Goal: Task Accomplishment & Management: Manage account settings

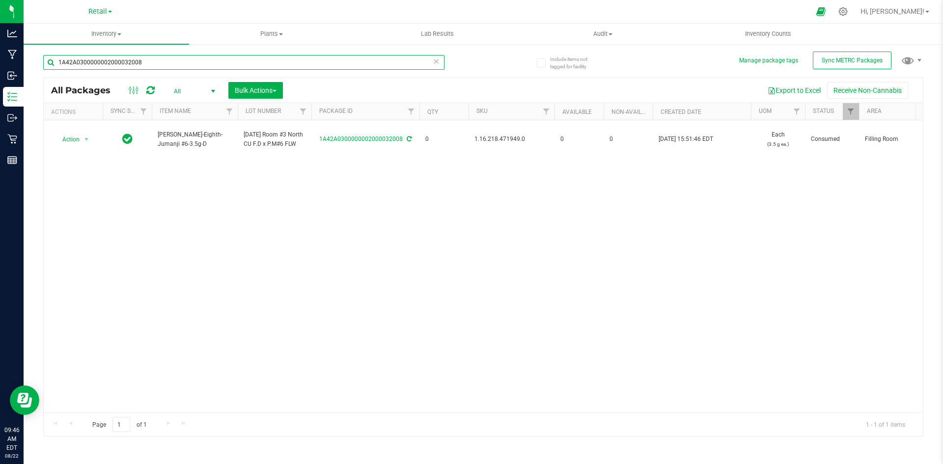
click at [223, 57] on input "1A42A0300000002000032008" at bounding box center [243, 62] width 401 height 15
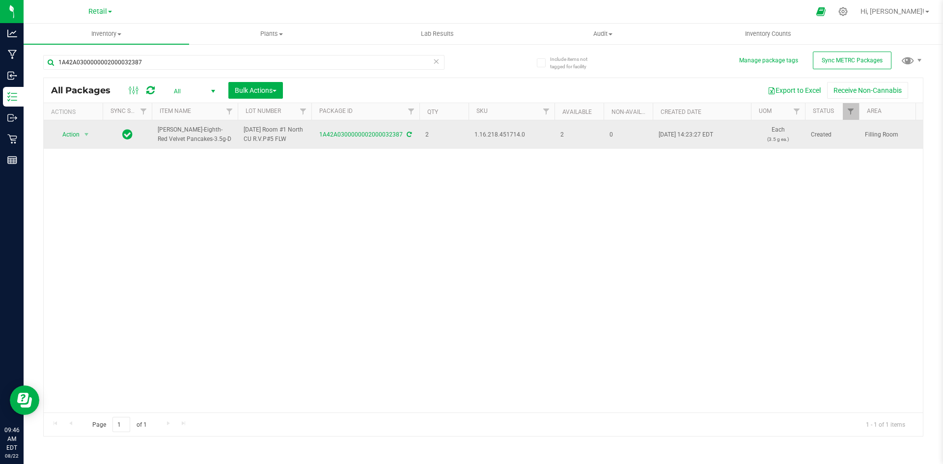
click at [497, 135] on span "1.16.218.451714.0" at bounding box center [511, 134] width 74 height 9
copy span "1.16.218.451714.0"
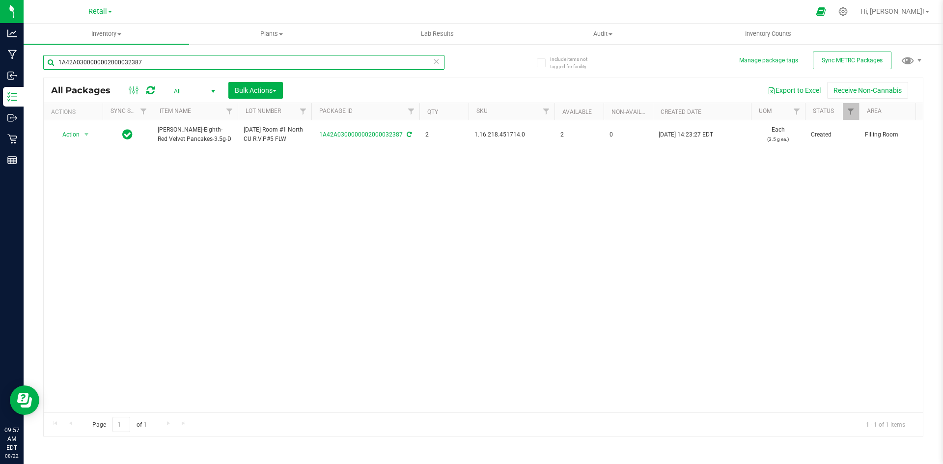
click at [230, 62] on input "1A42A0300000002000032387" at bounding box center [243, 62] width 401 height 15
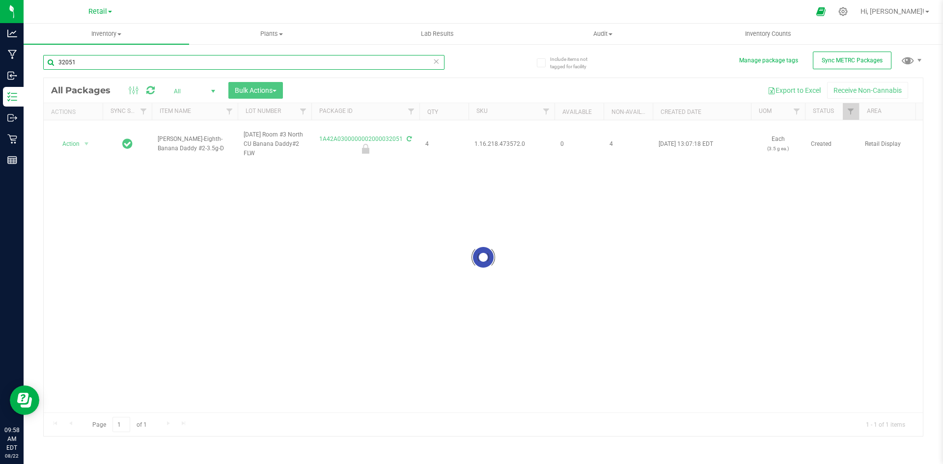
type input "32051"
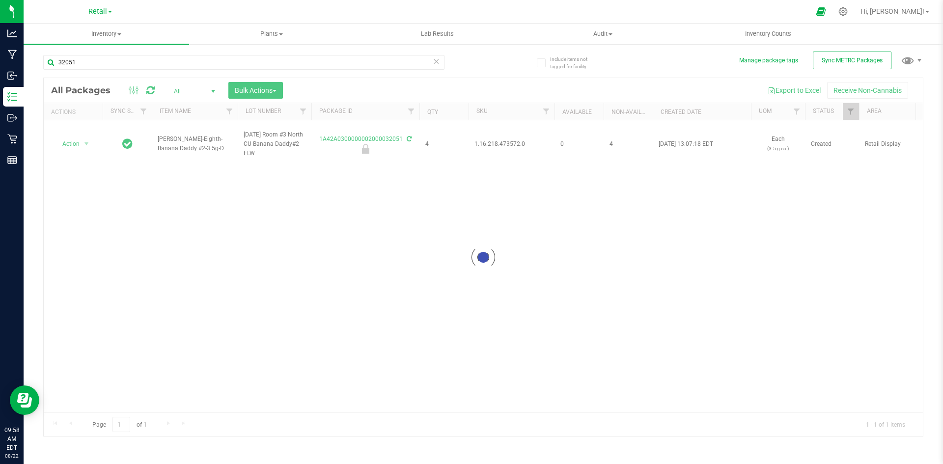
click at [70, 134] on div at bounding box center [483, 257] width 879 height 358
click at [70, 142] on span "Action" at bounding box center [67, 144] width 27 height 14
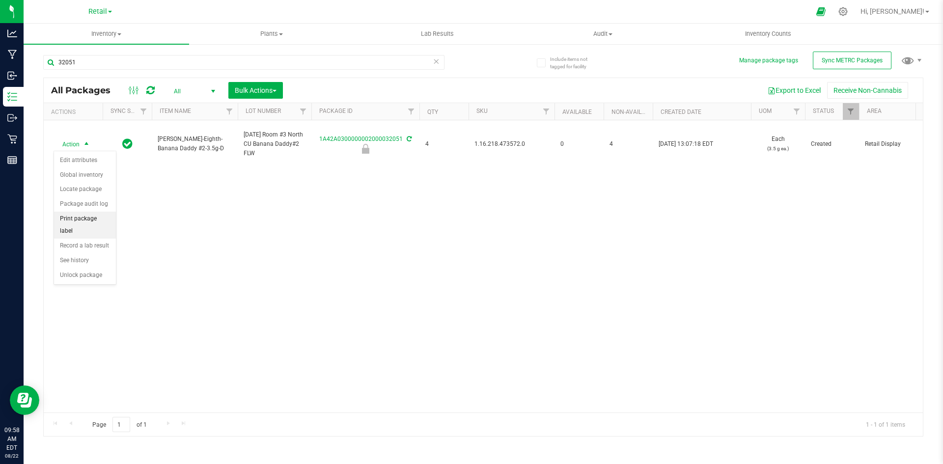
click at [69, 217] on li "Print package label" at bounding box center [85, 225] width 62 height 27
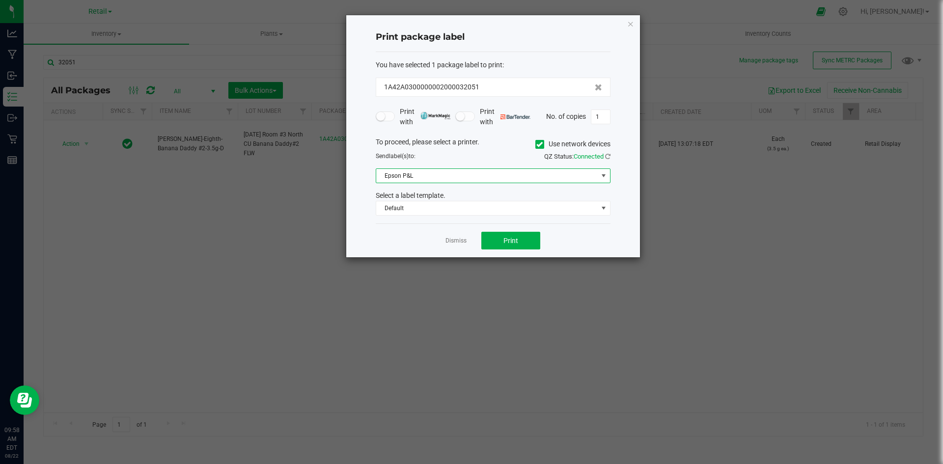
click at [572, 172] on span "Epson P&L" at bounding box center [486, 176] width 221 height 14
click at [460, 216] on li "P&L ZDesigner ZT411-203dpi ZPL" at bounding box center [493, 210] width 234 height 17
click at [454, 211] on span "Default" at bounding box center [486, 208] width 221 height 14
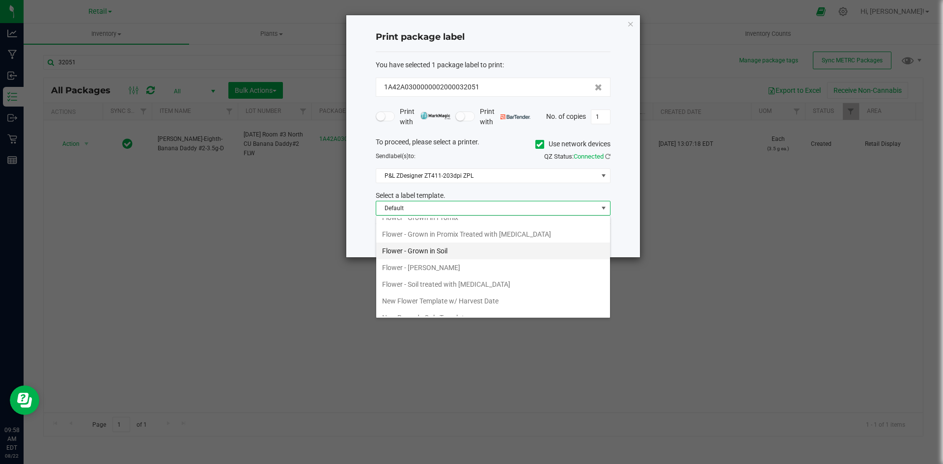
scroll to position [269, 0]
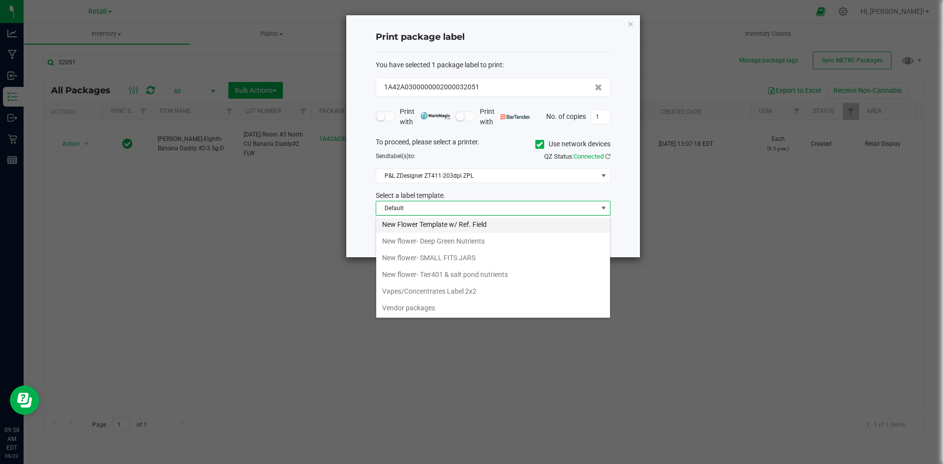
click at [432, 227] on li "New Flower Template w/ Ref. Field" at bounding box center [493, 224] width 234 height 17
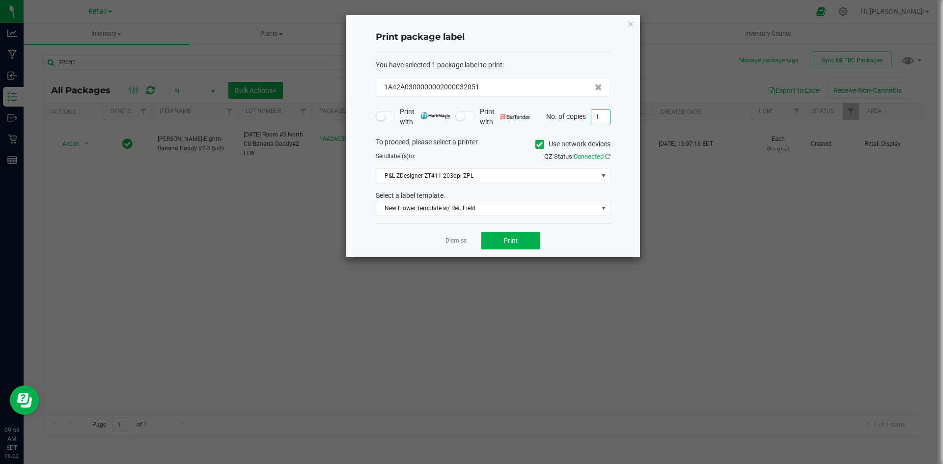
click at [593, 114] on input "1" at bounding box center [600, 117] width 19 height 14
type input "4"
click at [515, 238] on span "Print" at bounding box center [510, 241] width 15 height 8
click at [633, 23] on icon "button" at bounding box center [630, 24] width 7 height 12
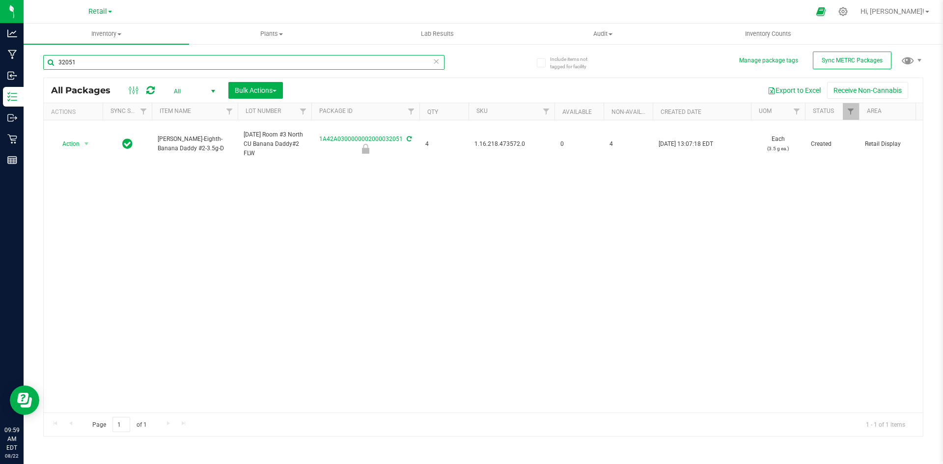
click at [103, 68] on input "32051" at bounding box center [243, 62] width 401 height 15
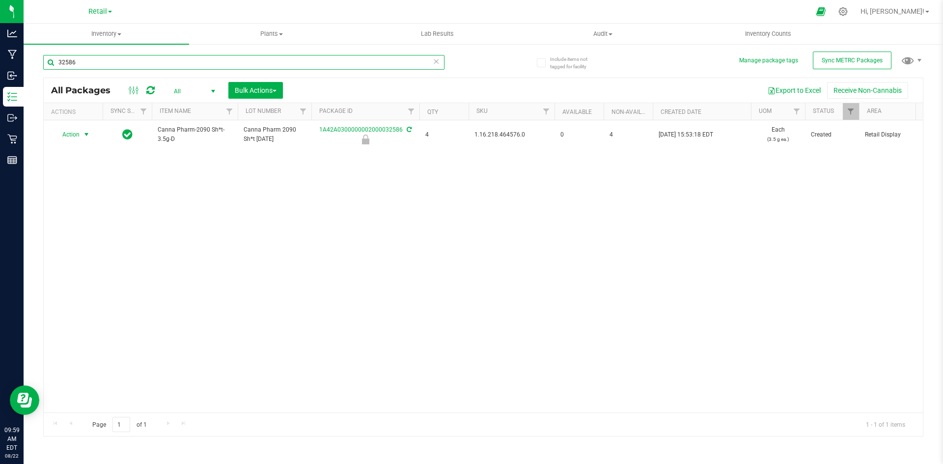
type input "32586"
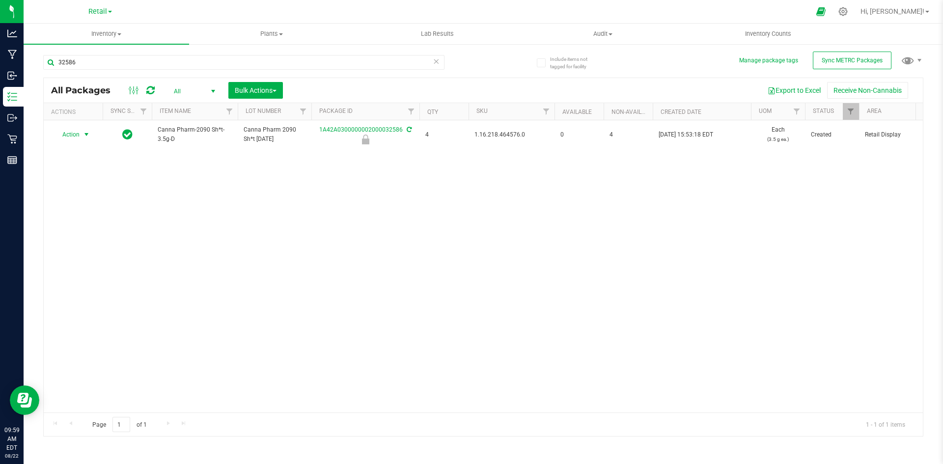
click at [74, 136] on span "Action" at bounding box center [67, 135] width 27 height 14
click at [78, 213] on li "Print package label" at bounding box center [85, 215] width 62 height 27
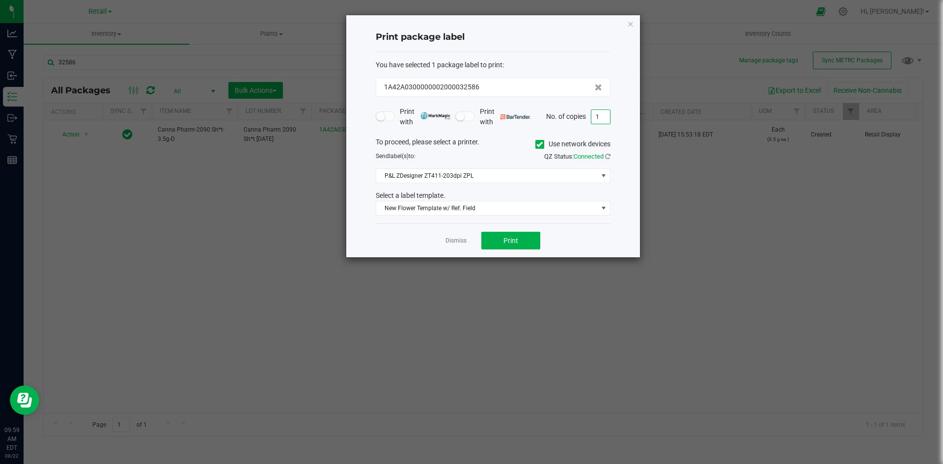
click at [606, 118] on input "1" at bounding box center [600, 117] width 19 height 14
type input "4"
click at [519, 245] on button "Print" at bounding box center [510, 241] width 59 height 18
click at [630, 24] on icon "button" at bounding box center [630, 24] width 7 height 12
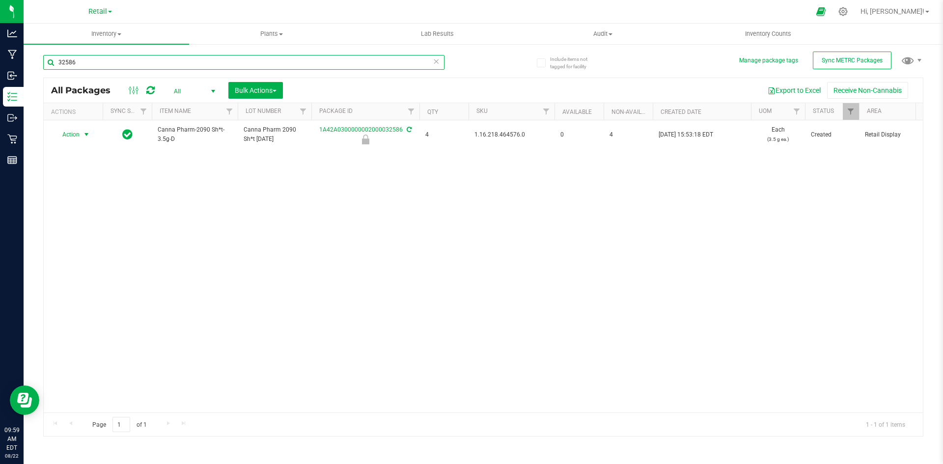
click at [149, 65] on input "32586" at bounding box center [243, 62] width 401 height 15
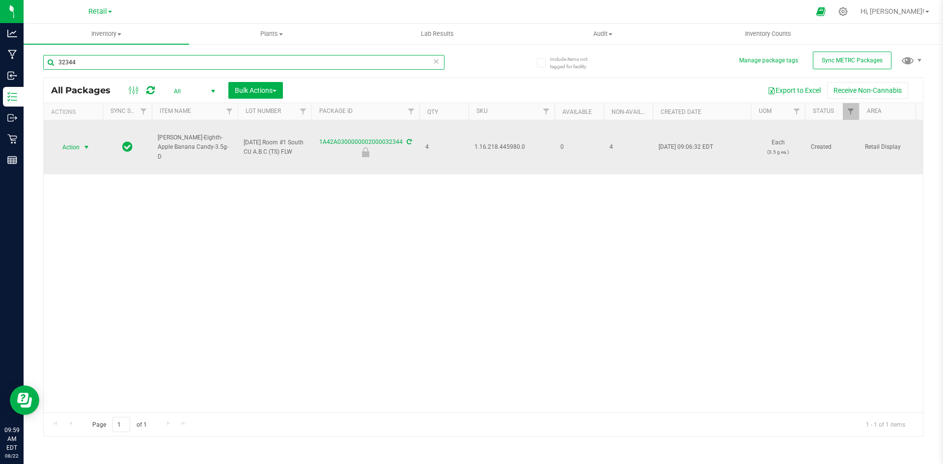
type input "32344"
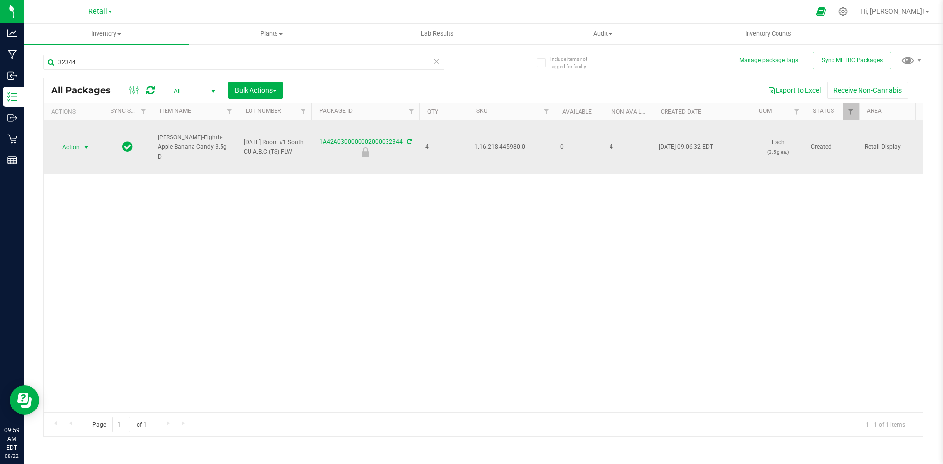
click at [58, 145] on span "Action" at bounding box center [67, 147] width 27 height 14
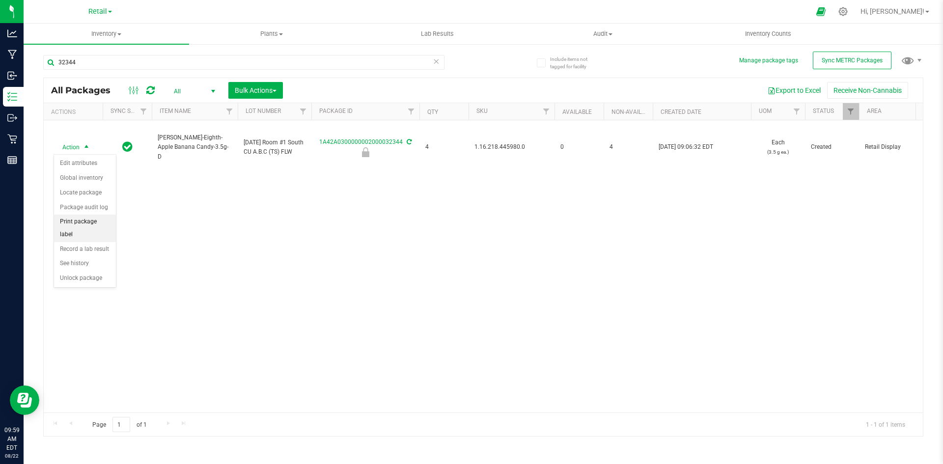
click at [83, 217] on li "Print package label" at bounding box center [85, 228] width 62 height 27
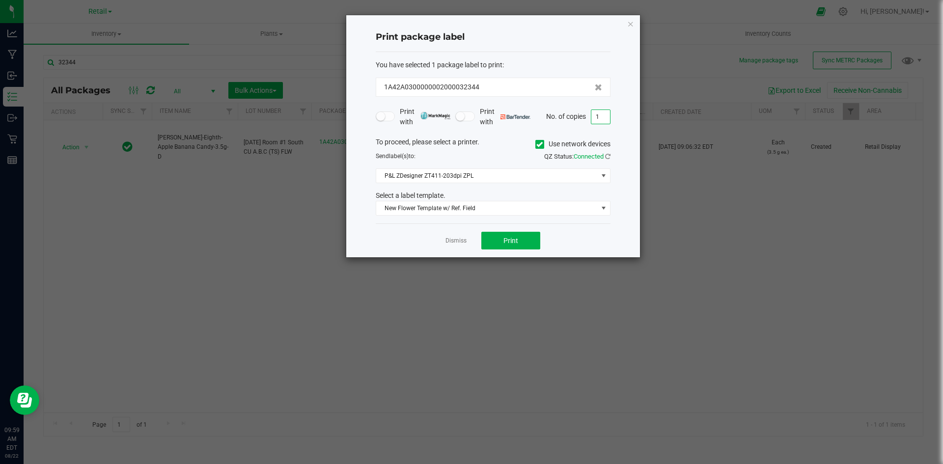
click at [601, 118] on input "1" at bounding box center [600, 117] width 19 height 14
type input "4"
click at [493, 233] on button "Print" at bounding box center [510, 241] width 59 height 18
click at [630, 24] on icon "button" at bounding box center [630, 24] width 7 height 12
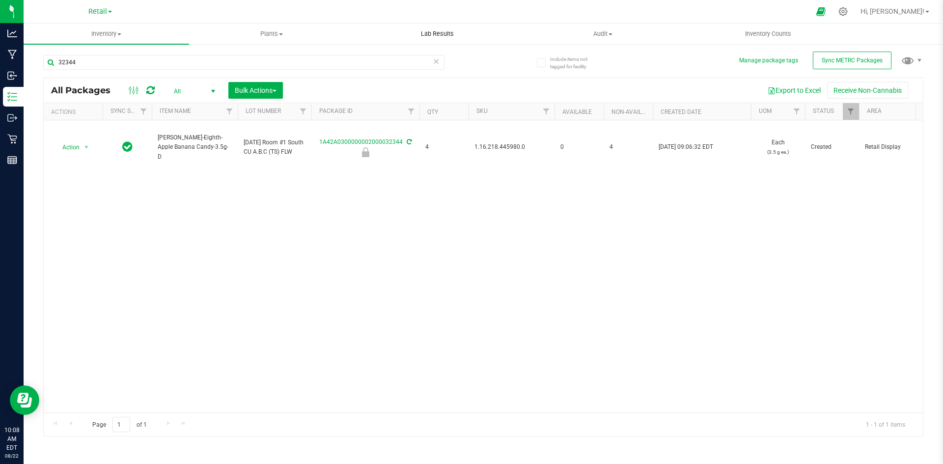
click at [481, 37] on uib-tab-heading "Lab Results" at bounding box center [437, 34] width 165 height 20
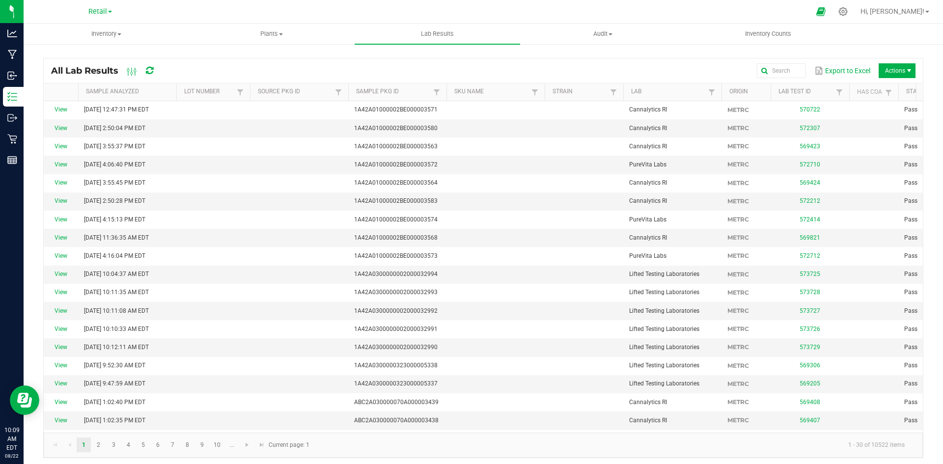
click at [0, 396] on html "Analytics Manufacturing Inbound Inventory Outbound Retail Reports 10:09 AM EDT …" at bounding box center [471, 232] width 943 height 464
click at [229, 54] on div "All Lab Results Export to Excel Actions Sample Analyzed Lot Number Source Pkg I…" at bounding box center [483, 255] width 919 height 425
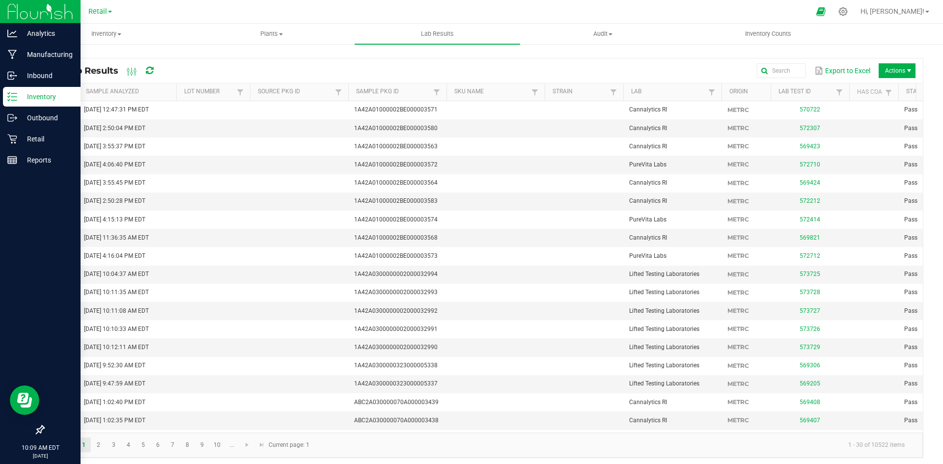
click at [19, 98] on p "Inventory" at bounding box center [46, 97] width 59 height 12
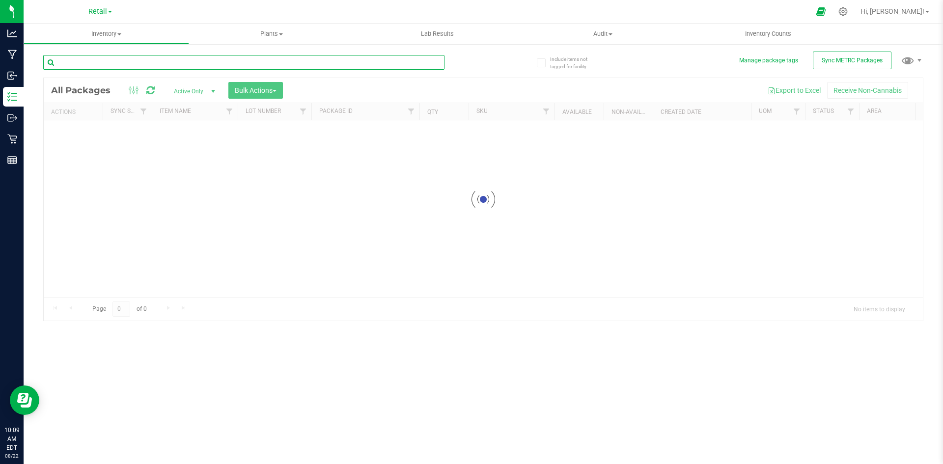
click at [164, 60] on input "text" at bounding box center [243, 62] width 401 height 15
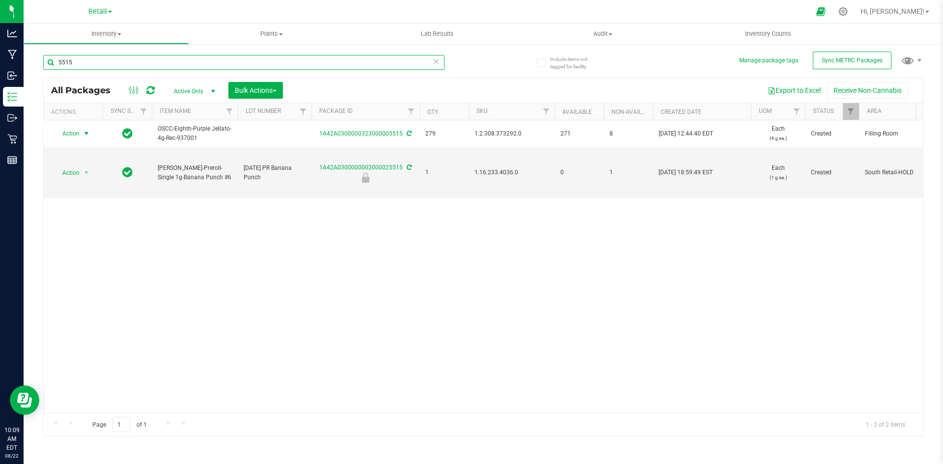
type input "5515"
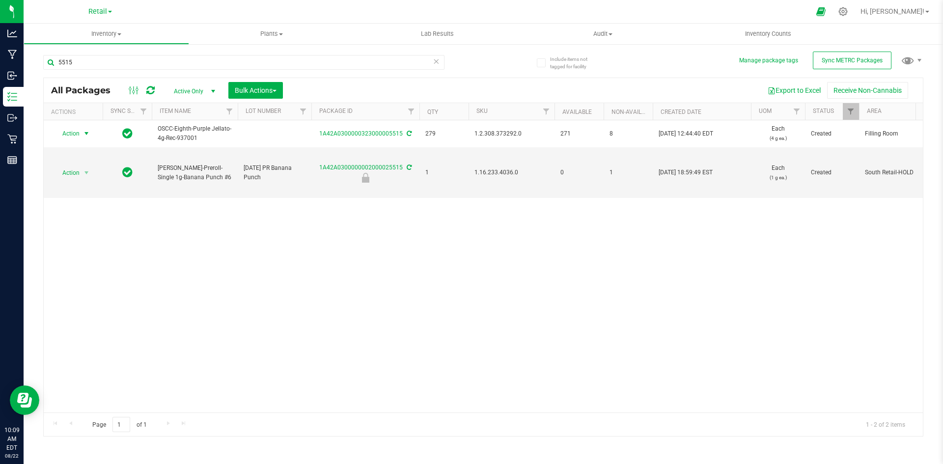
click at [70, 135] on span "Action" at bounding box center [67, 134] width 27 height 14
click at [69, 252] on li "Print package label" at bounding box center [85, 258] width 62 height 27
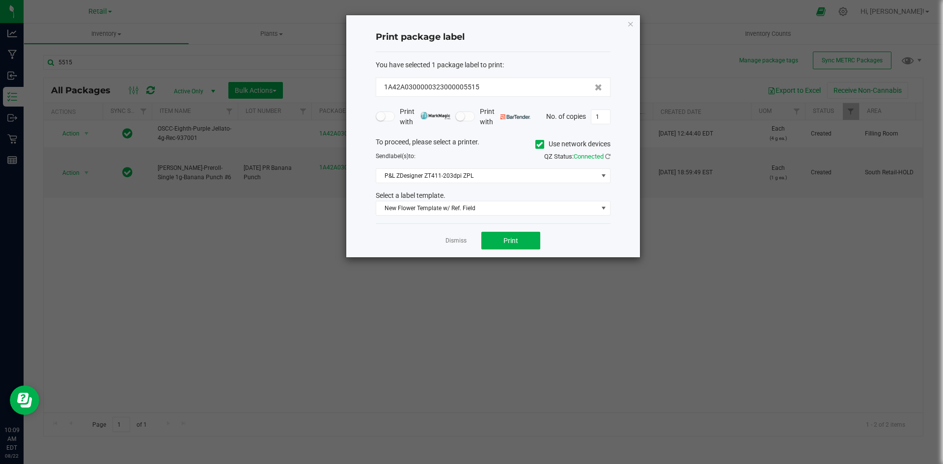
click at [538, 144] on icon at bounding box center [539, 144] width 6 height 0
click at [0, 0] on input "Use network devices" at bounding box center [0, 0] width 0 height 0
click at [500, 183] on span at bounding box center [493, 175] width 235 height 15
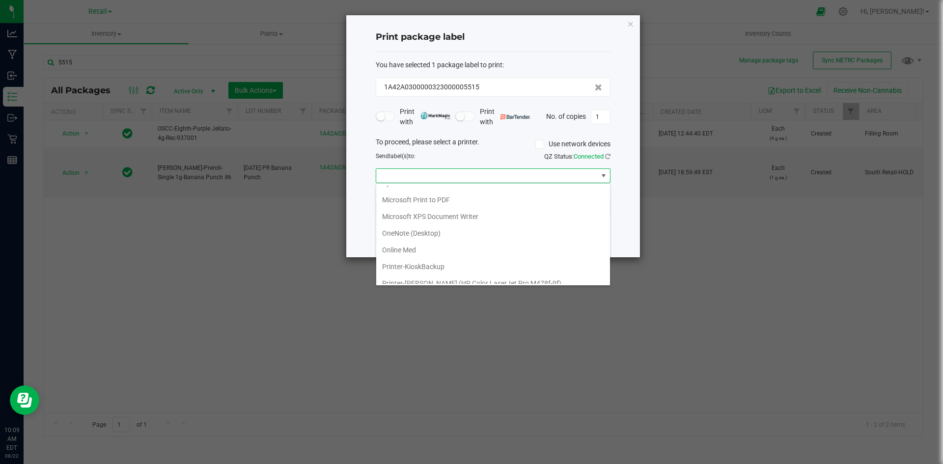
scroll to position [286, 0]
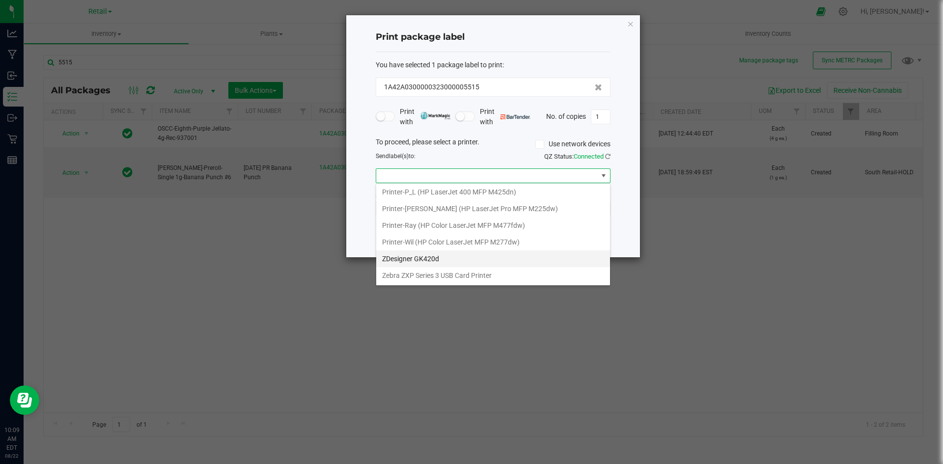
click at [444, 256] on GK420d "ZDesigner GK420d" at bounding box center [493, 258] width 234 height 17
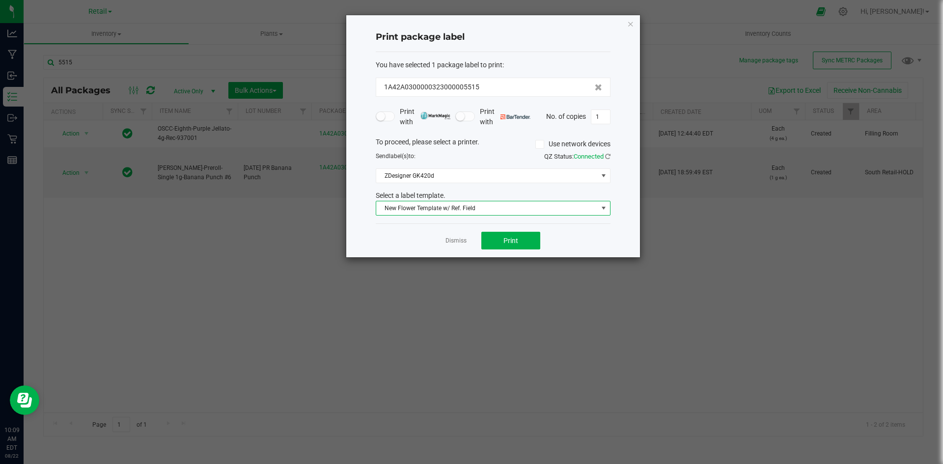
click at [423, 209] on span "New Flower Template w/ Ref. Field" at bounding box center [486, 208] width 221 height 14
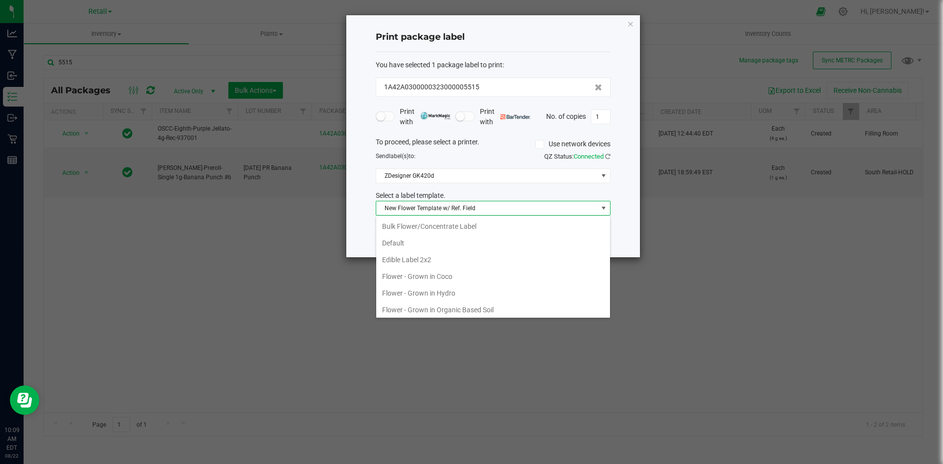
scroll to position [15, 235]
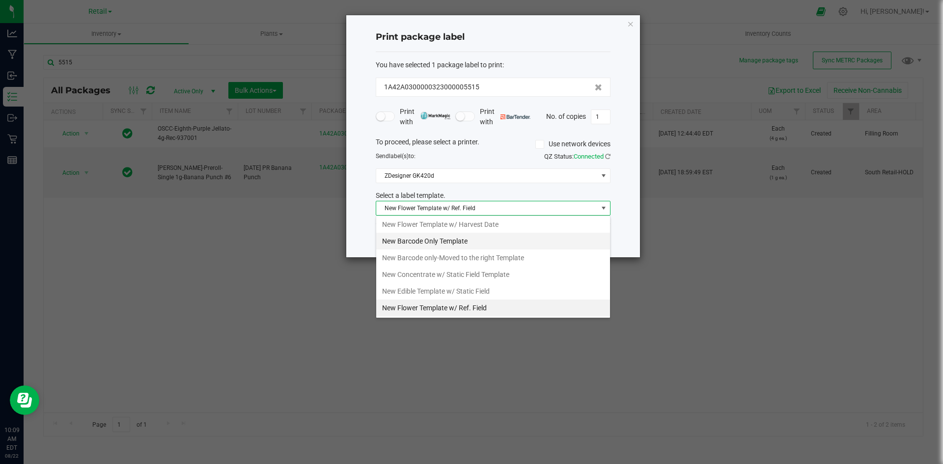
click at [453, 238] on li "New Barcode Only Template" at bounding box center [493, 241] width 234 height 17
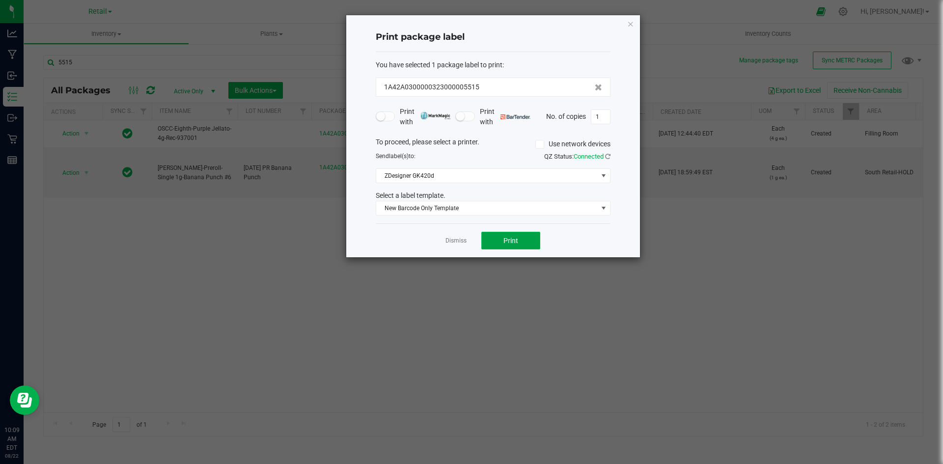
click at [525, 233] on button "Print" at bounding box center [510, 241] width 59 height 18
click at [631, 24] on icon "button" at bounding box center [630, 24] width 7 height 12
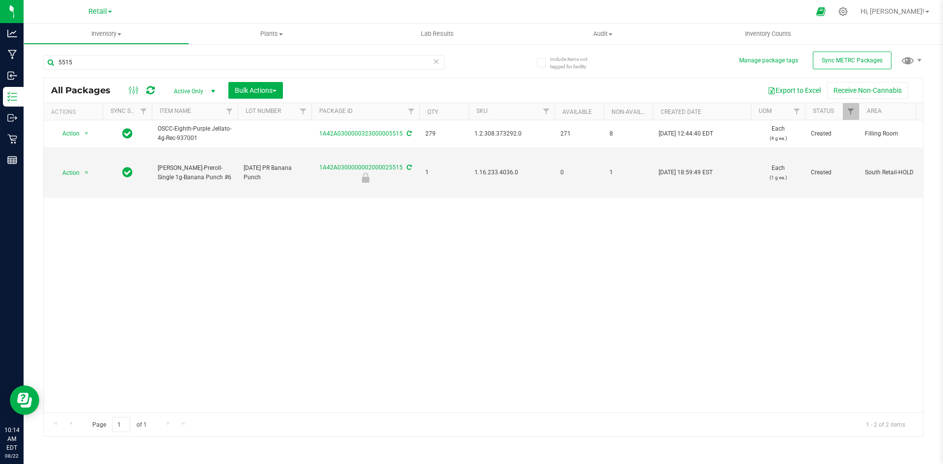
click at [199, 93] on span "Active Only" at bounding box center [192, 91] width 54 height 14
click at [177, 157] on li "All" at bounding box center [191, 150] width 53 height 15
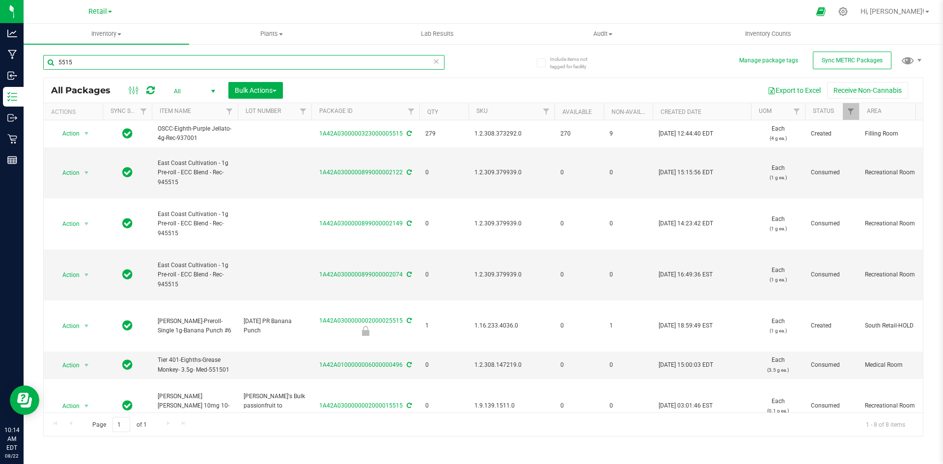
click at [120, 67] on input "5515" at bounding box center [243, 62] width 401 height 15
paste input "1.16.218.2608.0"
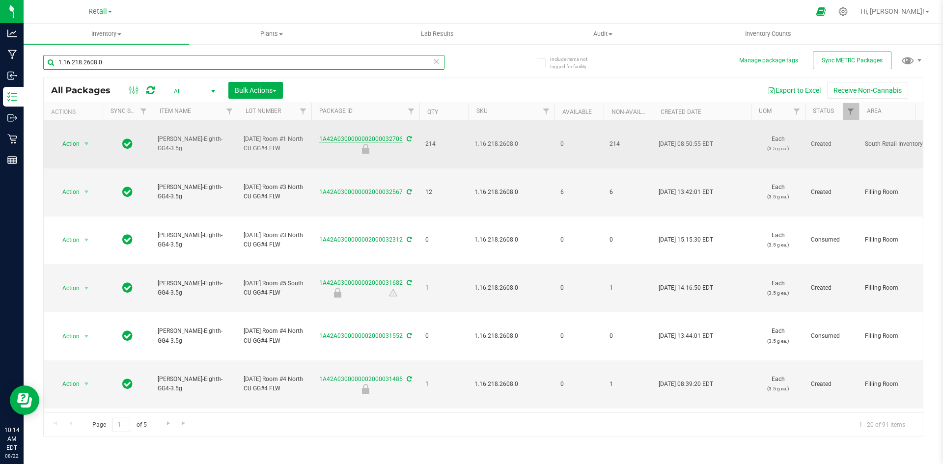
type input "1.16.218.2608.0"
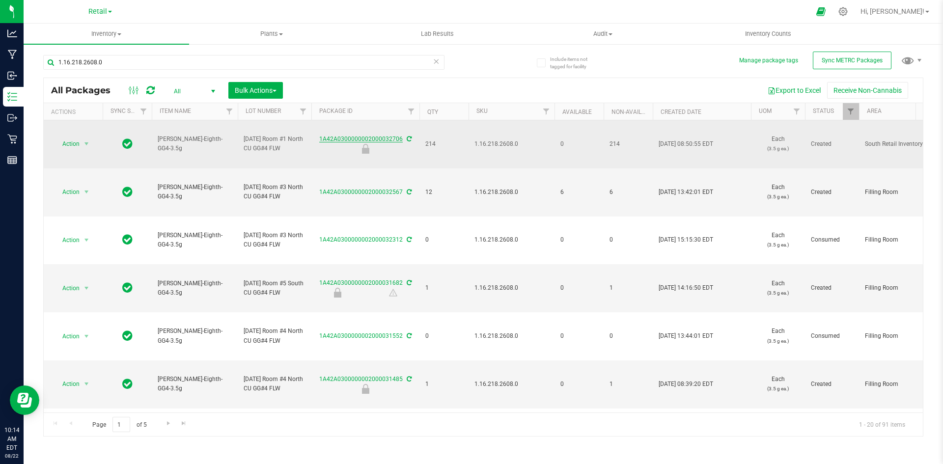
click at [346, 139] on link "1A42A0300000002000032706" at bounding box center [360, 139] width 83 height 7
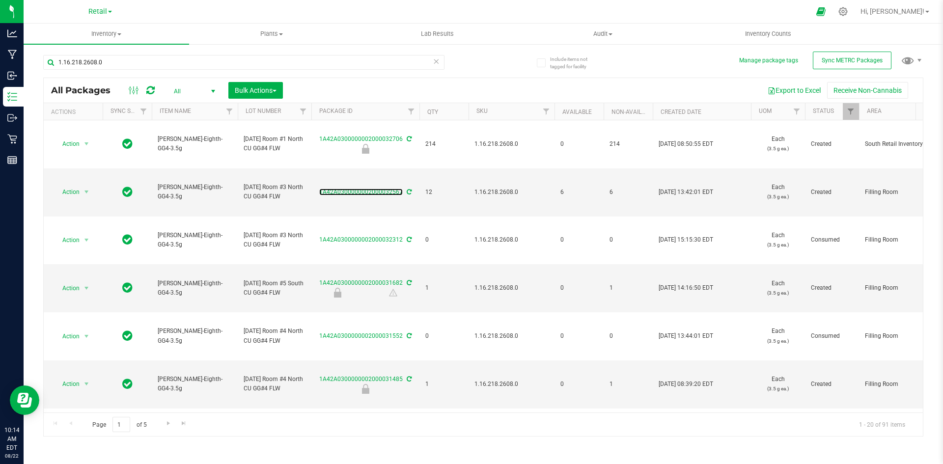
click at [369, 195] on link "1A42A0300000002000032567" at bounding box center [360, 192] width 83 height 7
drag, startPoint x: 221, startPoint y: 205, endPoint x: 123, endPoint y: 204, distance: 98.2
copy tr "[PERSON_NAME]-Eighth-GG4-3.5g"
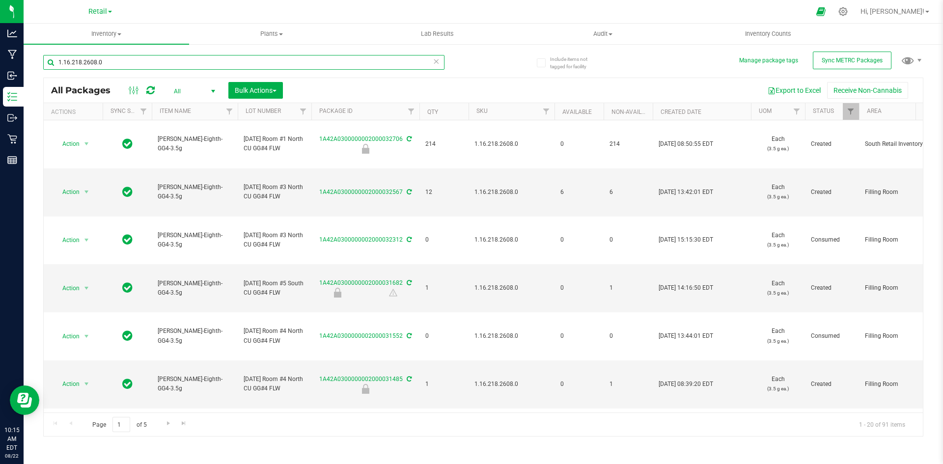
click at [175, 59] on input "1.16.218.2608.0" at bounding box center [243, 62] width 401 height 15
paste input "[PERSON_NAME]-Eighth-GG4-3.5g"
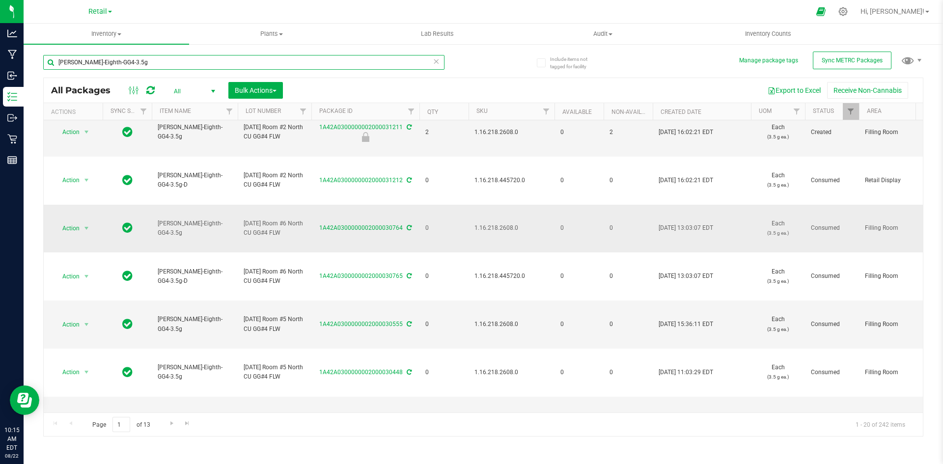
scroll to position [805, 0]
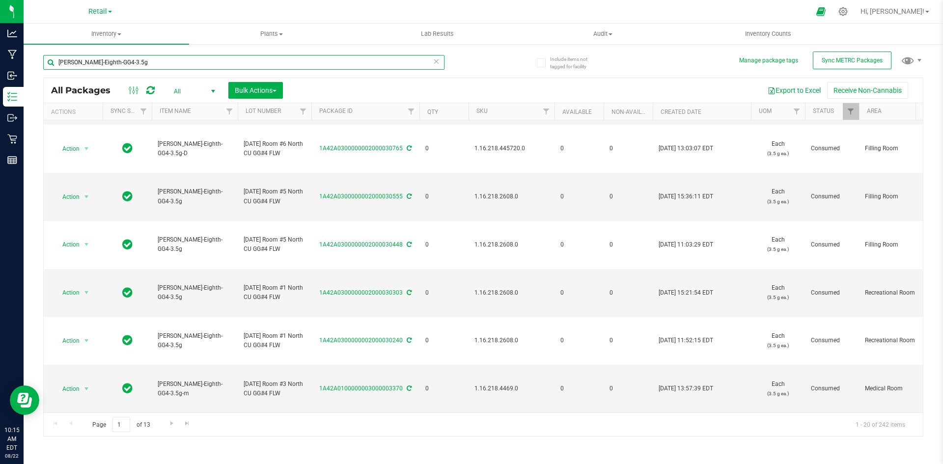
type input "[PERSON_NAME]-Eighth-GG4-3.5g"
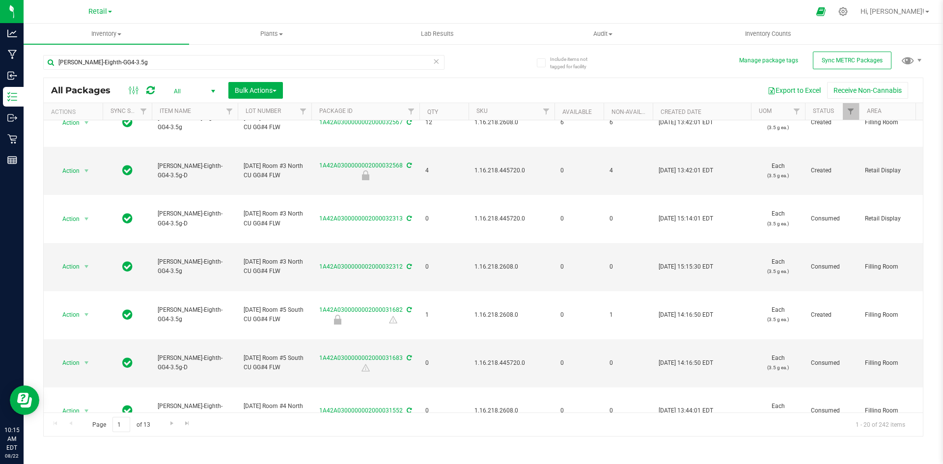
scroll to position [0, 0]
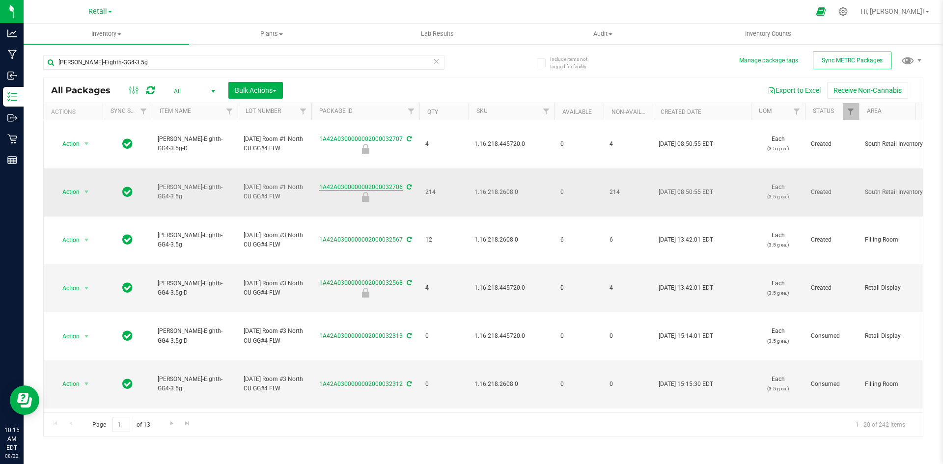
click at [330, 191] on link "1A42A0300000002000032706" at bounding box center [360, 187] width 83 height 7
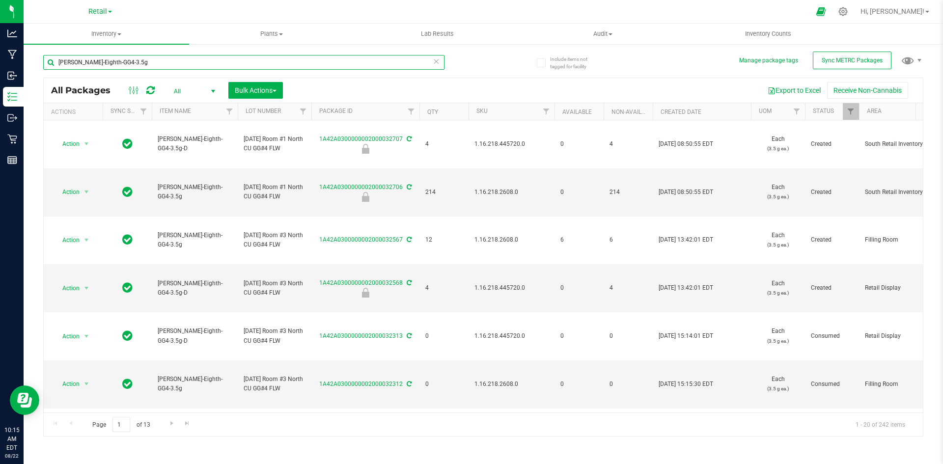
click at [189, 64] on input "[PERSON_NAME]-Eighth-GG4-3.5g" at bounding box center [243, 62] width 401 height 15
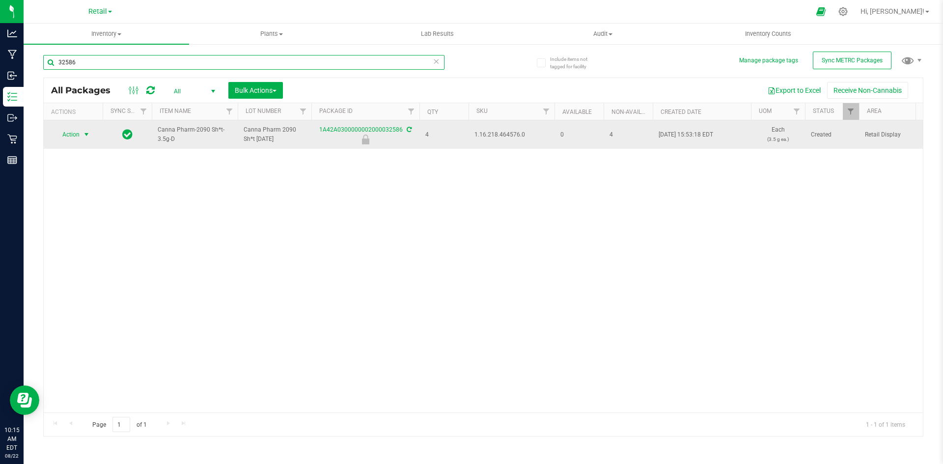
type input "32586"
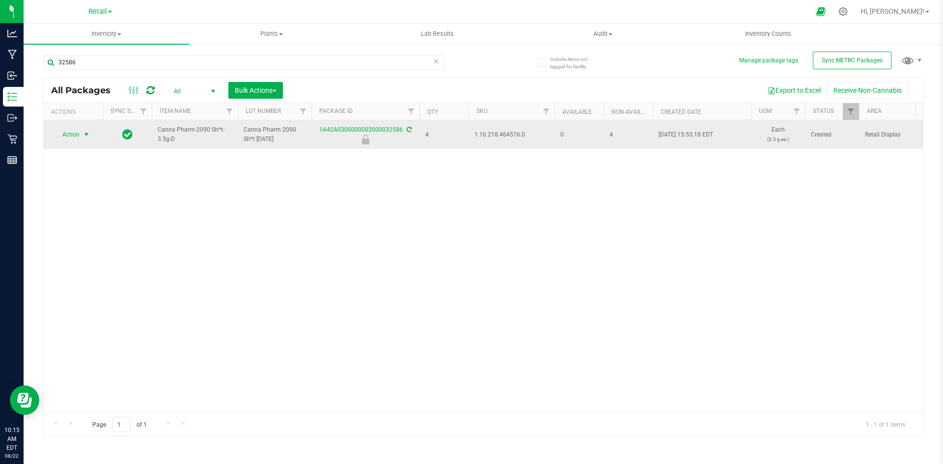
click at [80, 136] on span "Action" at bounding box center [67, 135] width 27 height 14
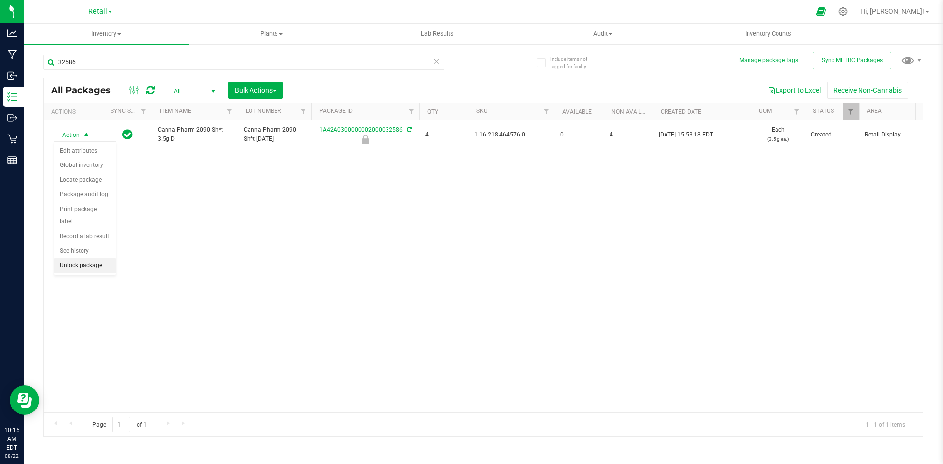
click at [76, 258] on li "Unlock package" at bounding box center [85, 265] width 62 height 15
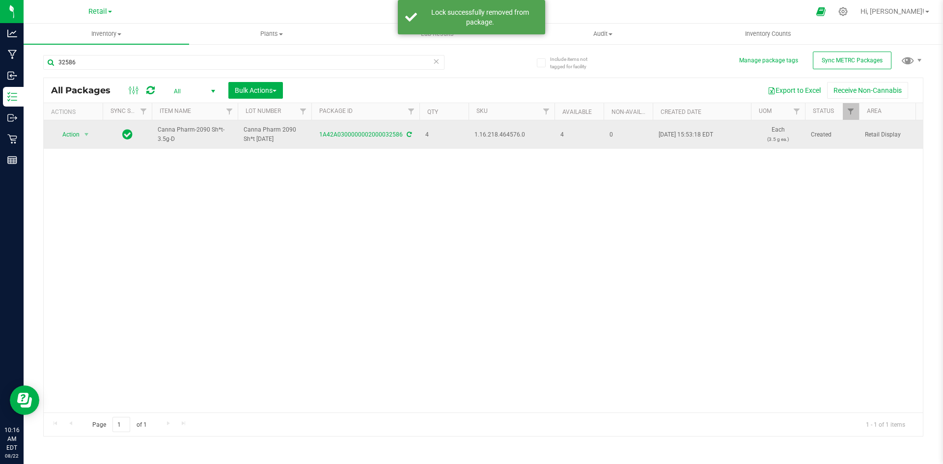
click at [483, 133] on span "1.16.218.464576.0" at bounding box center [511, 134] width 74 height 9
copy span "1.16.218.464576.0"
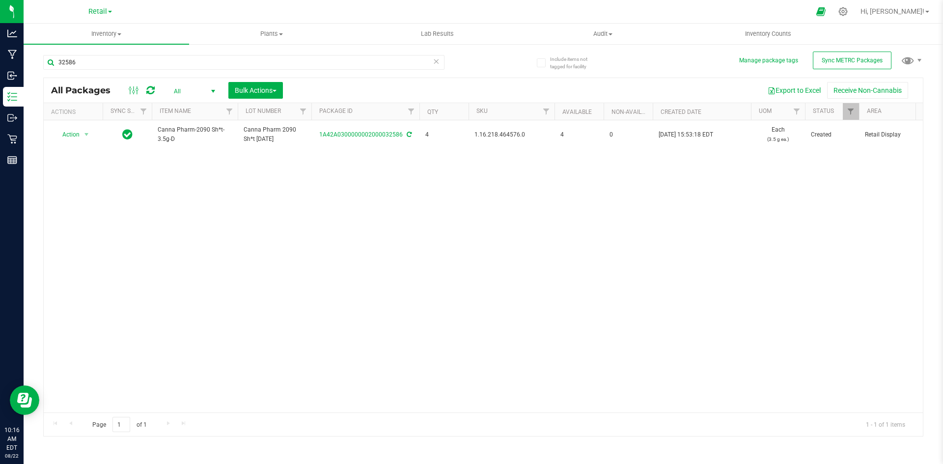
click at [164, 218] on div "Action Action Adjust qty Create package Edit attributes Global inventory Locate…" at bounding box center [483, 266] width 879 height 292
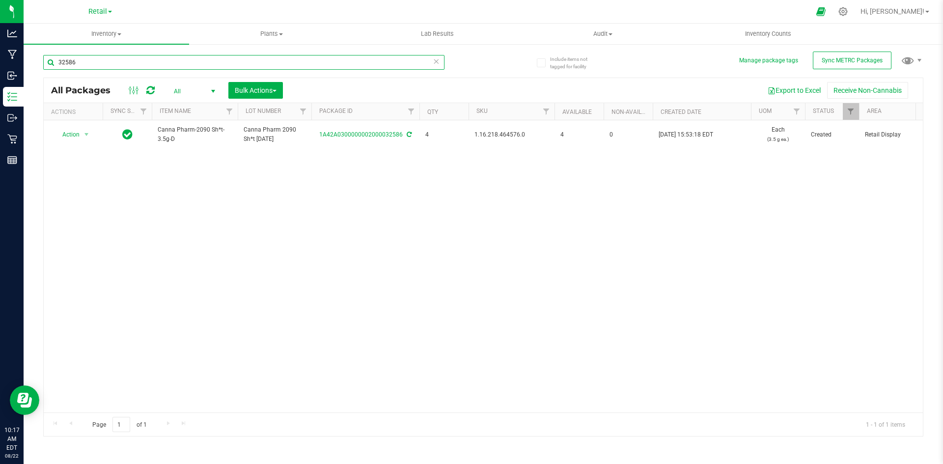
click at [114, 61] on input "32586" at bounding box center [243, 62] width 401 height 15
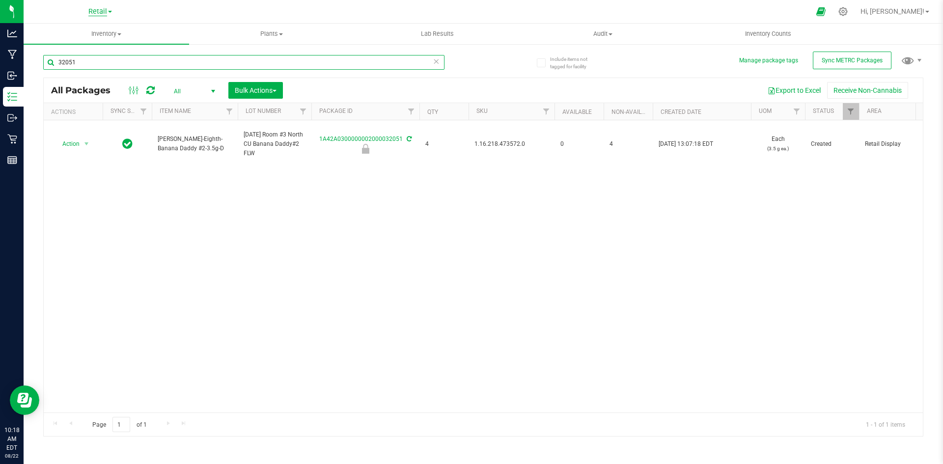
type input "32051"
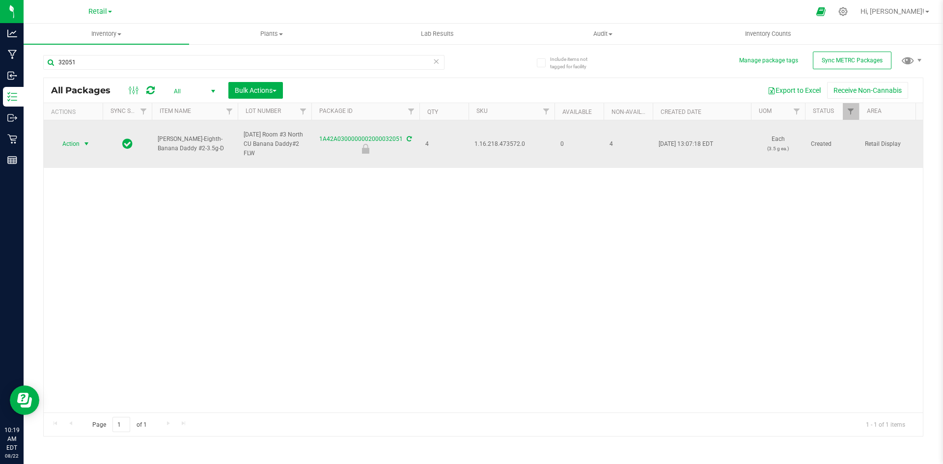
click at [86, 148] on span "select" at bounding box center [87, 144] width 12 height 14
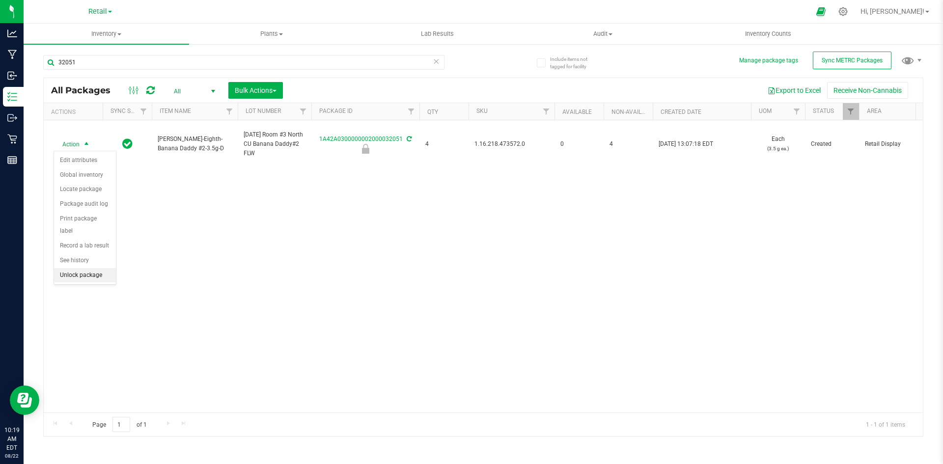
click at [82, 268] on li "Unlock package" at bounding box center [85, 275] width 62 height 15
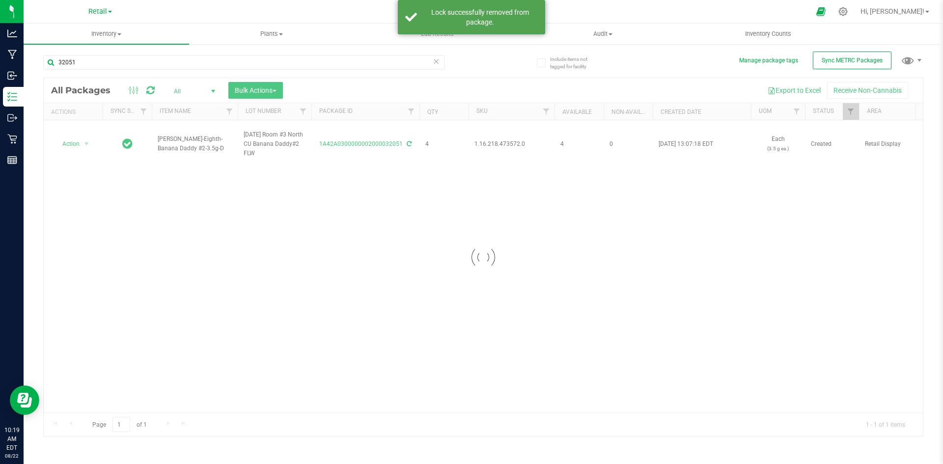
click at [504, 145] on div at bounding box center [483, 257] width 879 height 358
click at [504, 145] on span "1.16.218.473572.0" at bounding box center [511, 143] width 74 height 9
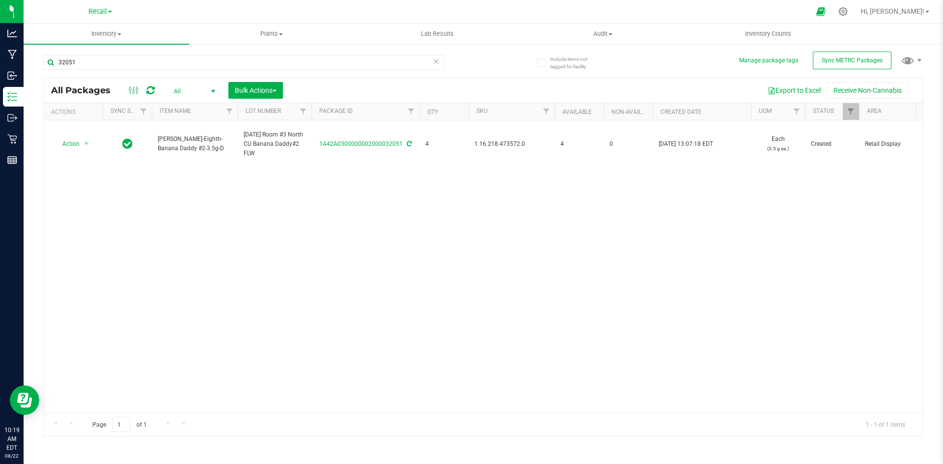
click at [504, 145] on span "1.16.218.473572.0" at bounding box center [511, 143] width 74 height 9
copy span "1.16.218.473572.0"
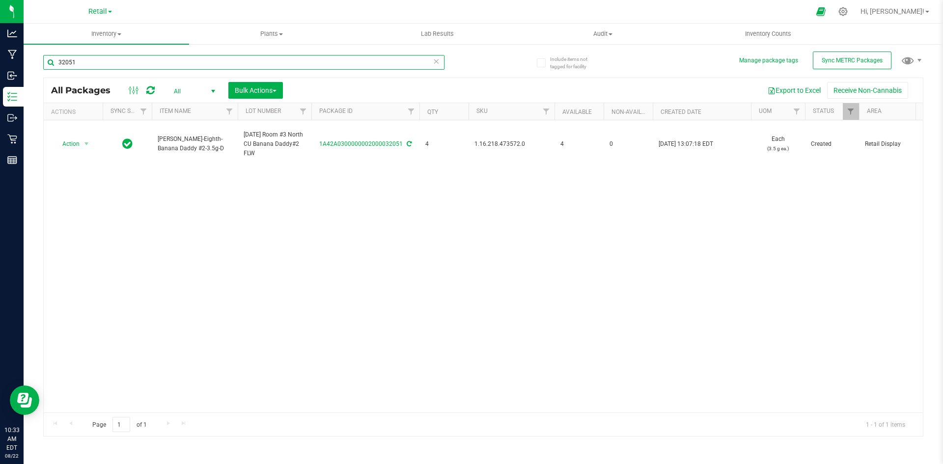
click at [86, 57] on input "32051" at bounding box center [243, 62] width 401 height 15
click at [115, 64] on input "32051" at bounding box center [243, 62] width 401 height 15
type input "1A42A0300000321000001619"
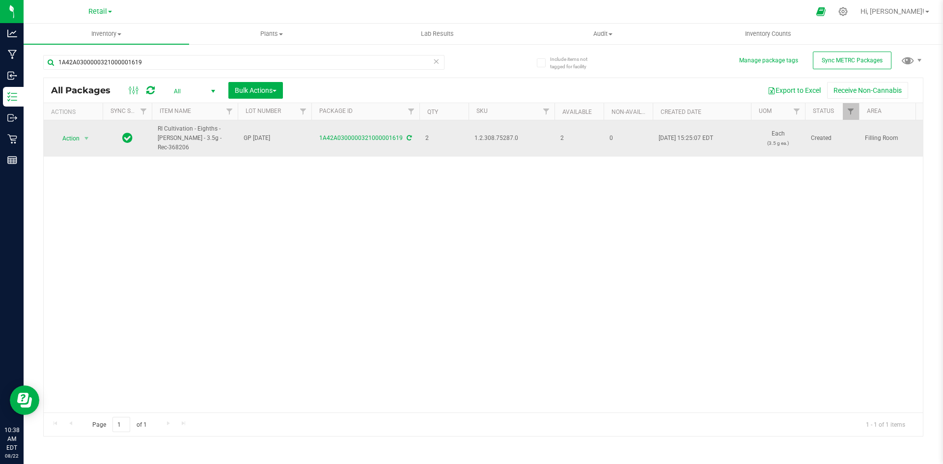
click at [498, 140] on span "1.2.308.75287.0" at bounding box center [511, 138] width 74 height 9
copy span "1.2.308.75287.0"
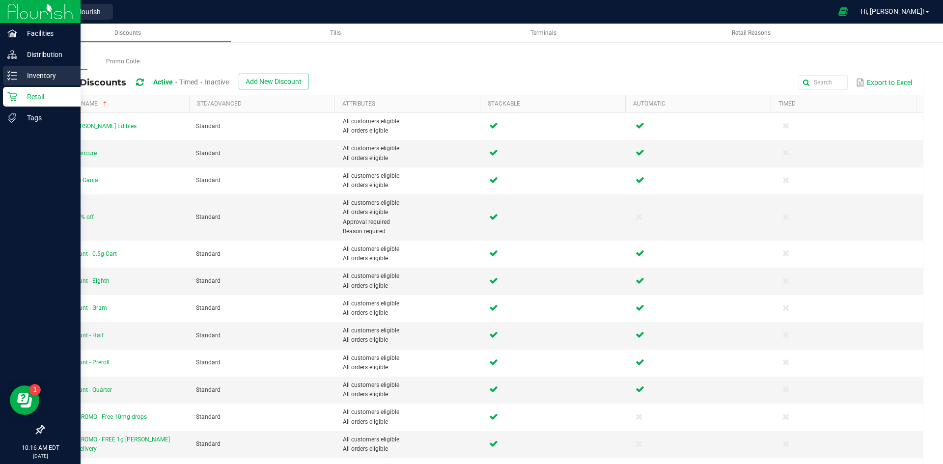
click at [17, 72] on p "Inventory" at bounding box center [46, 76] width 59 height 12
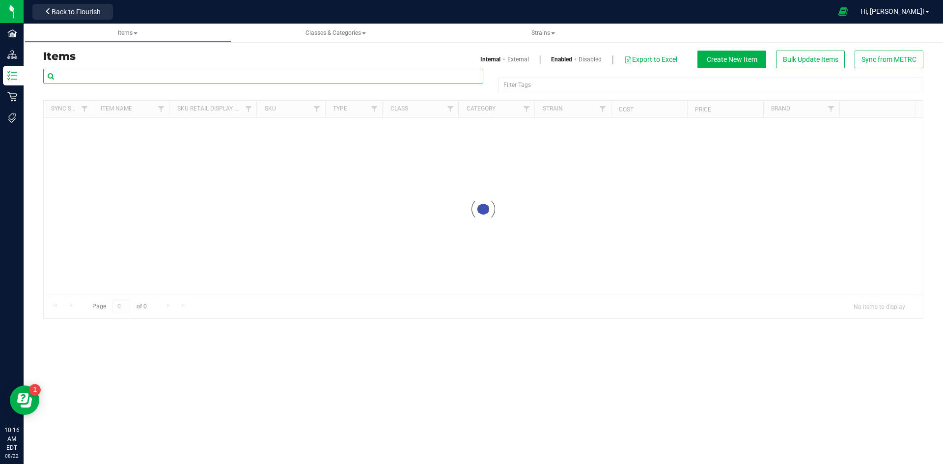
click at [205, 79] on input "text" at bounding box center [263, 76] width 440 height 15
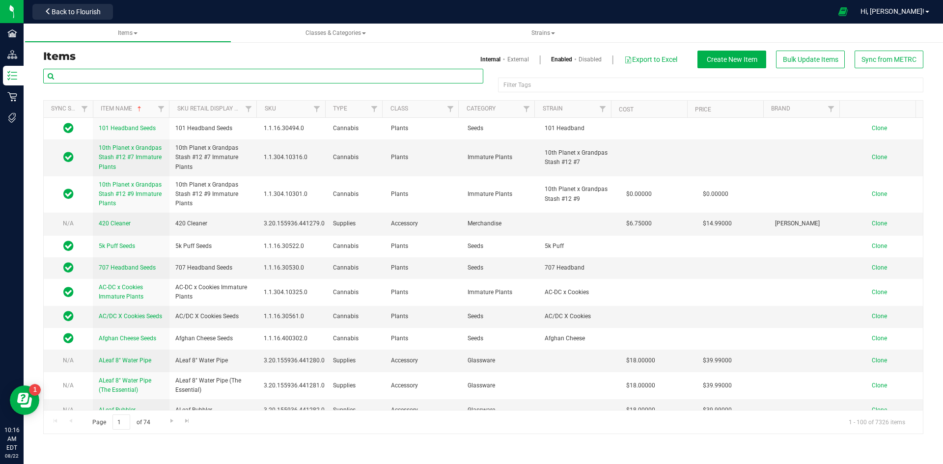
paste input "1.16.218.464576.0"
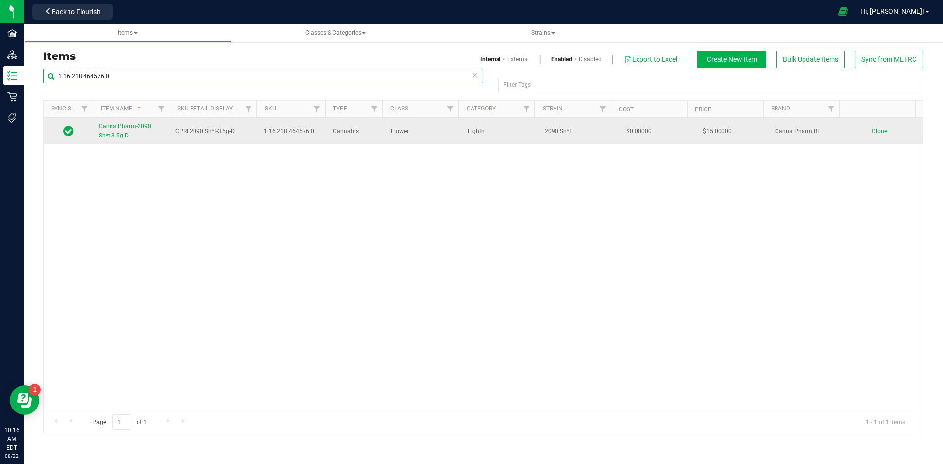
type input "1.16.218.464576.0"
click at [116, 136] on span "Canna Pharm-2090 Sh*t-3.5g-D" at bounding box center [125, 131] width 53 height 16
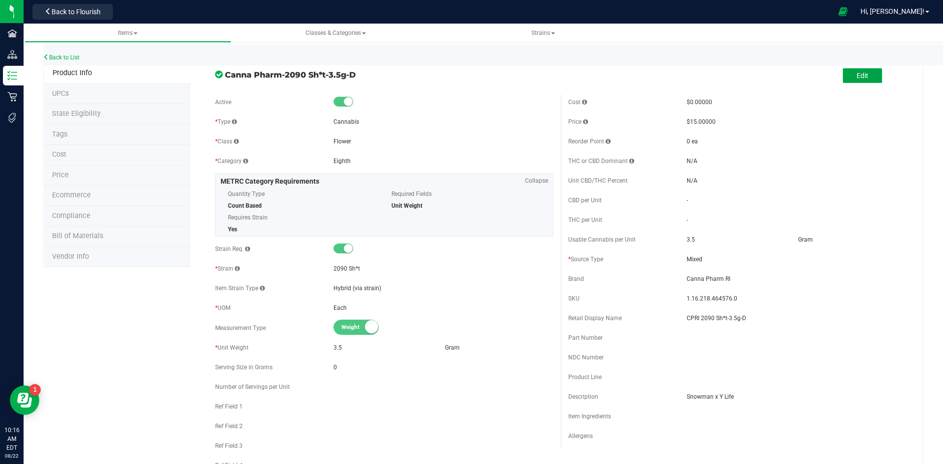
click at [861, 78] on span "Edit" at bounding box center [862, 76] width 12 height 8
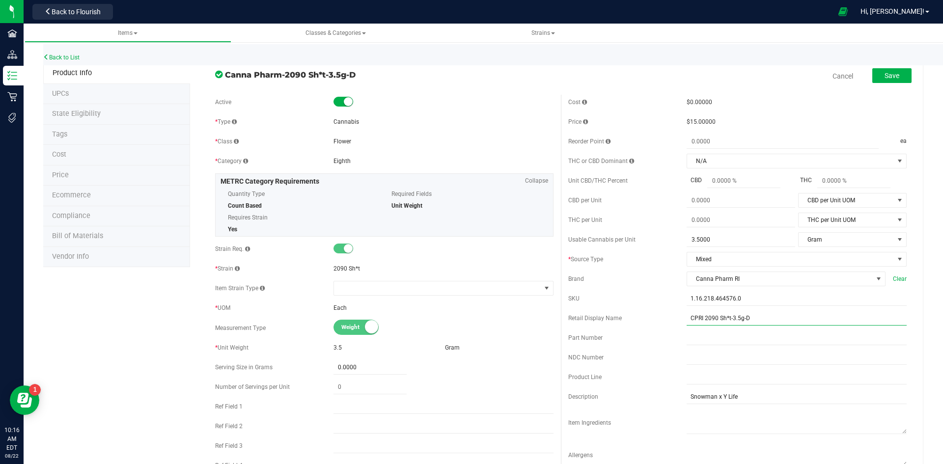
click at [764, 313] on input "CPRI 2090 Sh*t-3.5g-D" at bounding box center [797, 318] width 220 height 15
type input "CPRI 2090 Sh*t-3.5g-X"
click at [884, 75] on span "Save" at bounding box center [891, 76] width 15 height 8
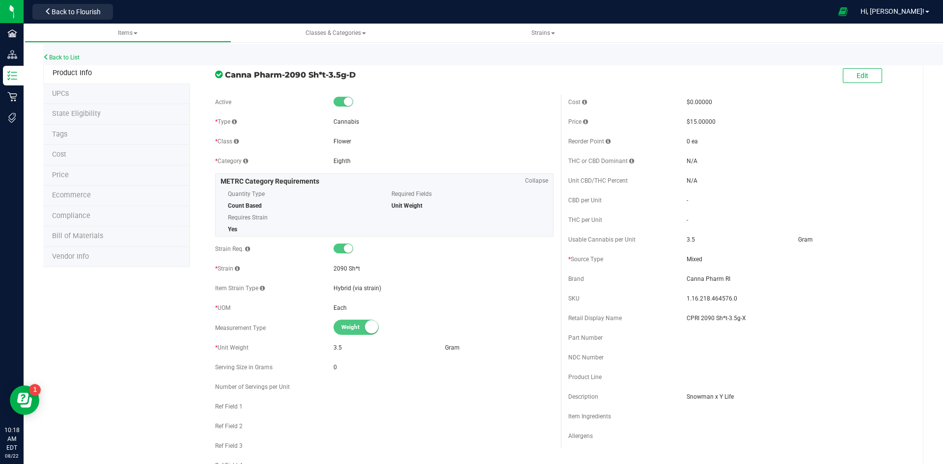
click at [71, 177] on li "Price" at bounding box center [116, 175] width 147 height 21
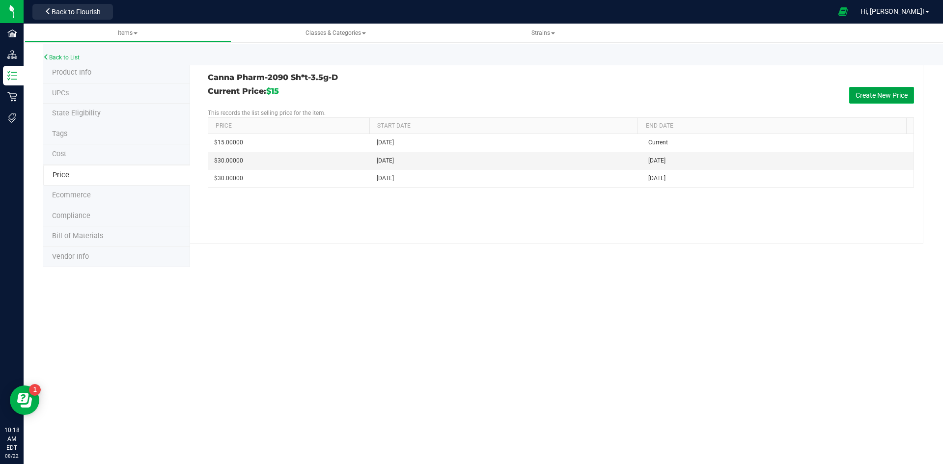
click at [874, 100] on button "Create New Price" at bounding box center [881, 95] width 65 height 17
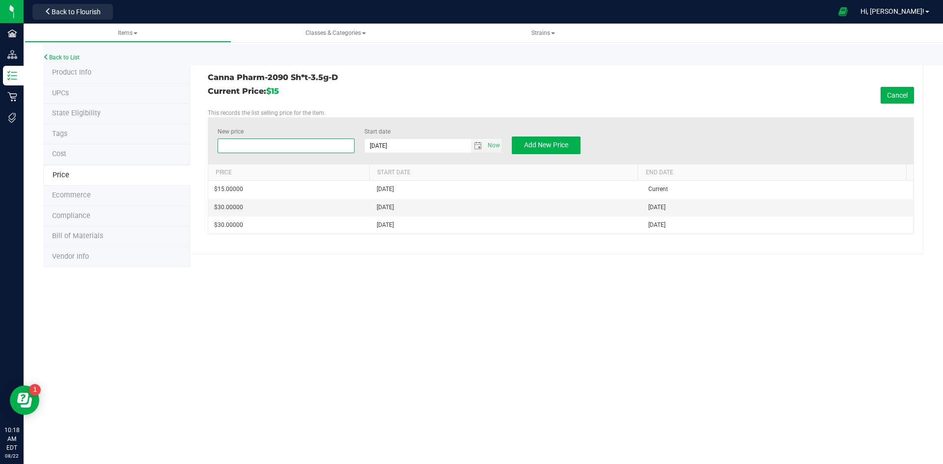
click at [282, 150] on span at bounding box center [286, 145] width 137 height 15
type input "18"
click at [534, 143] on span "Add New Price" at bounding box center [546, 145] width 44 height 8
type input "$0.00000"
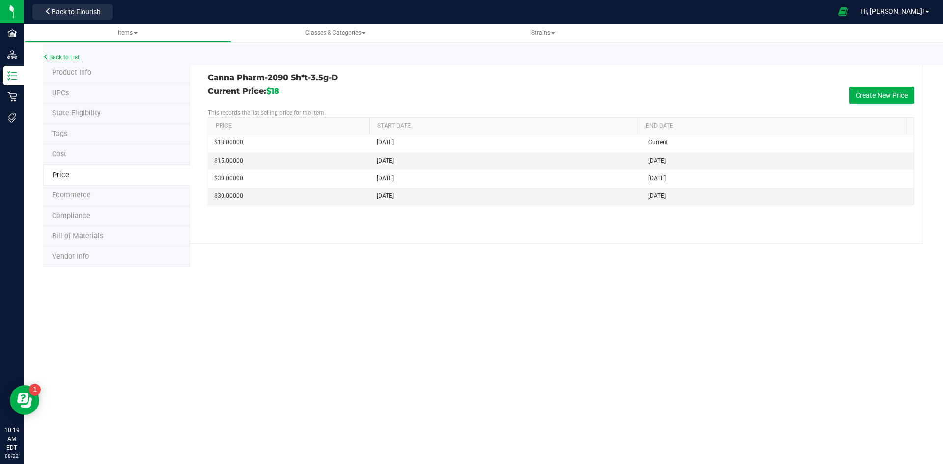
click at [68, 59] on link "Back to List" at bounding box center [61, 57] width 36 height 7
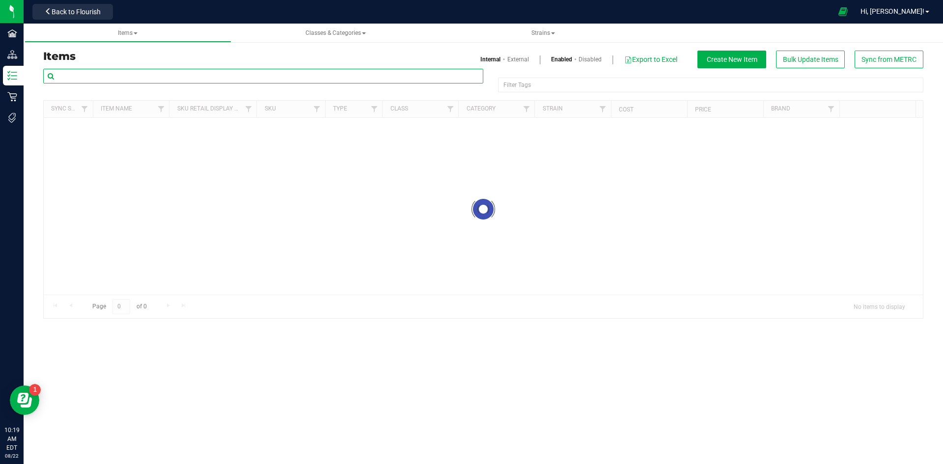
click at [110, 79] on input "text" at bounding box center [263, 76] width 440 height 15
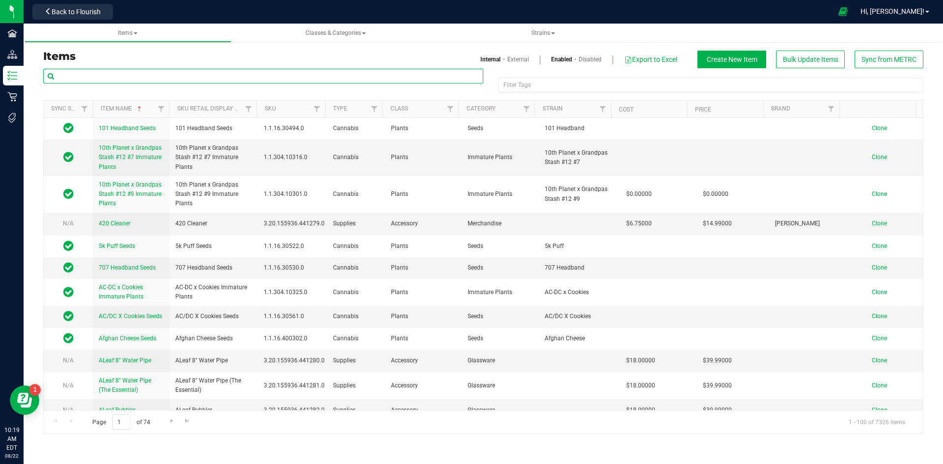
paste input "1.16.218.473572.0"
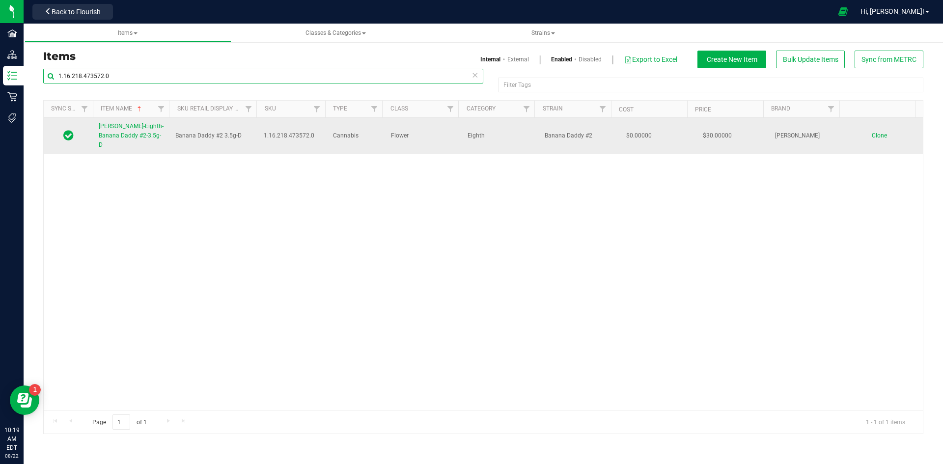
type input "1.16.218.473572.0"
click at [117, 130] on span "[PERSON_NAME]-Eighth-Banana Daddy #2-3.5g-D" at bounding box center [131, 136] width 65 height 26
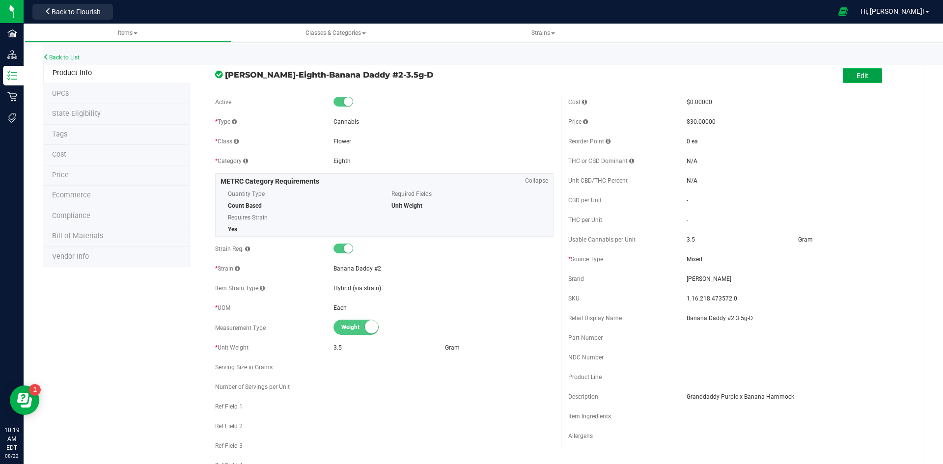
click at [859, 76] on span "Edit" at bounding box center [862, 76] width 12 height 8
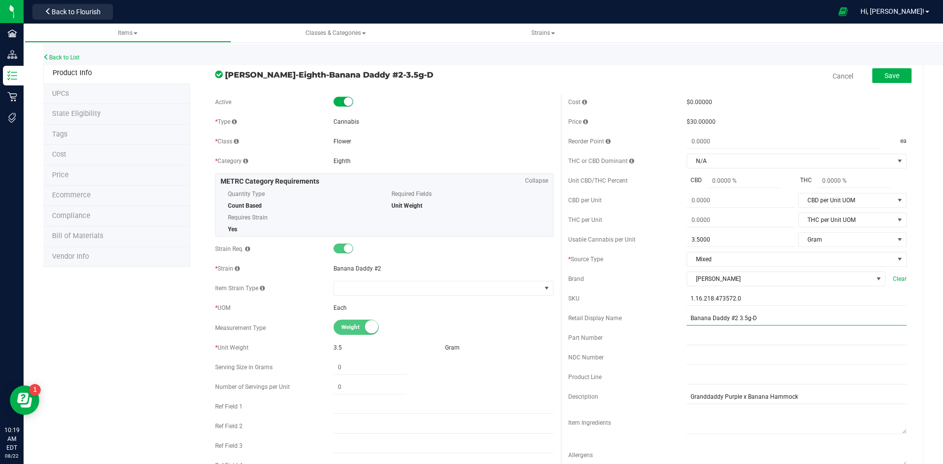
click at [760, 325] on input "Banana Daddy #2 3.5g-D" at bounding box center [797, 318] width 220 height 15
type input "Banana Daddy #2 3.5g-X"
click at [895, 77] on button "Save" at bounding box center [891, 75] width 39 height 15
